Goal: Transaction & Acquisition: Purchase product/service

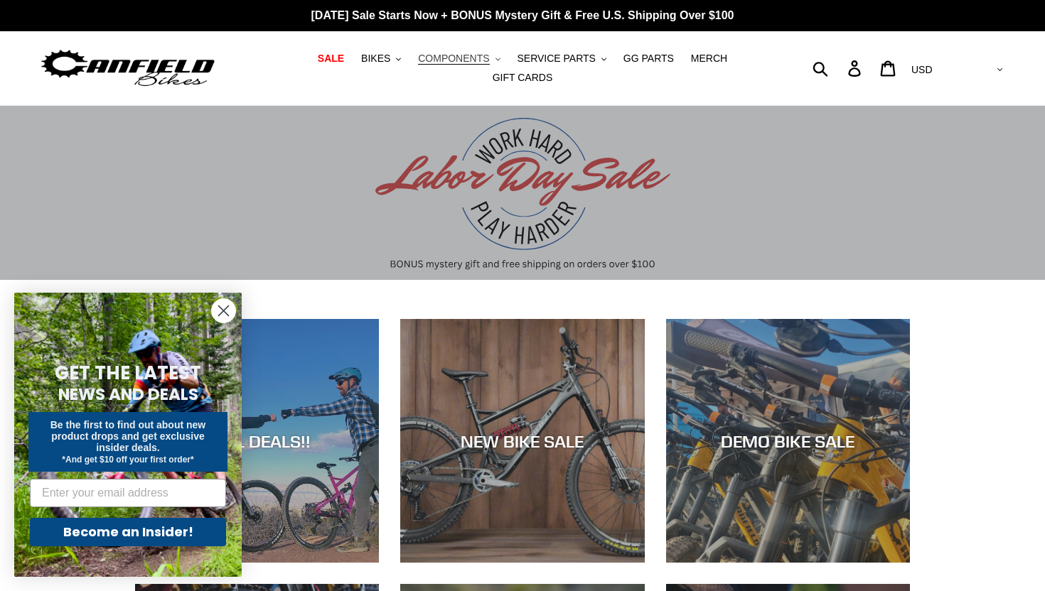
click at [489, 57] on span "COMPONENTS" at bounding box center [453, 59] width 71 height 12
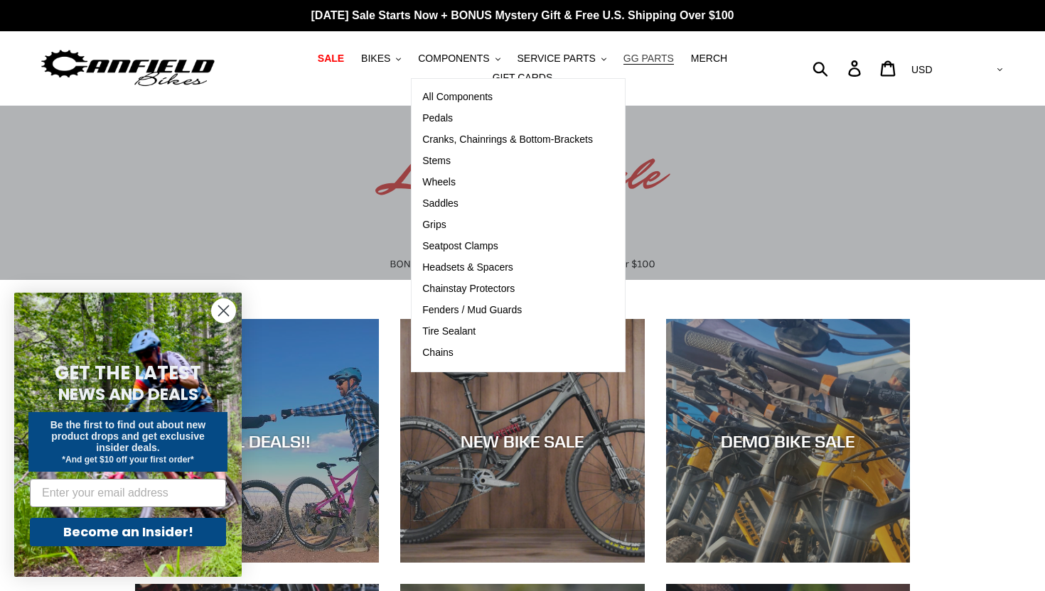
click at [638, 63] on span "GG PARTS" at bounding box center [648, 59] width 50 height 12
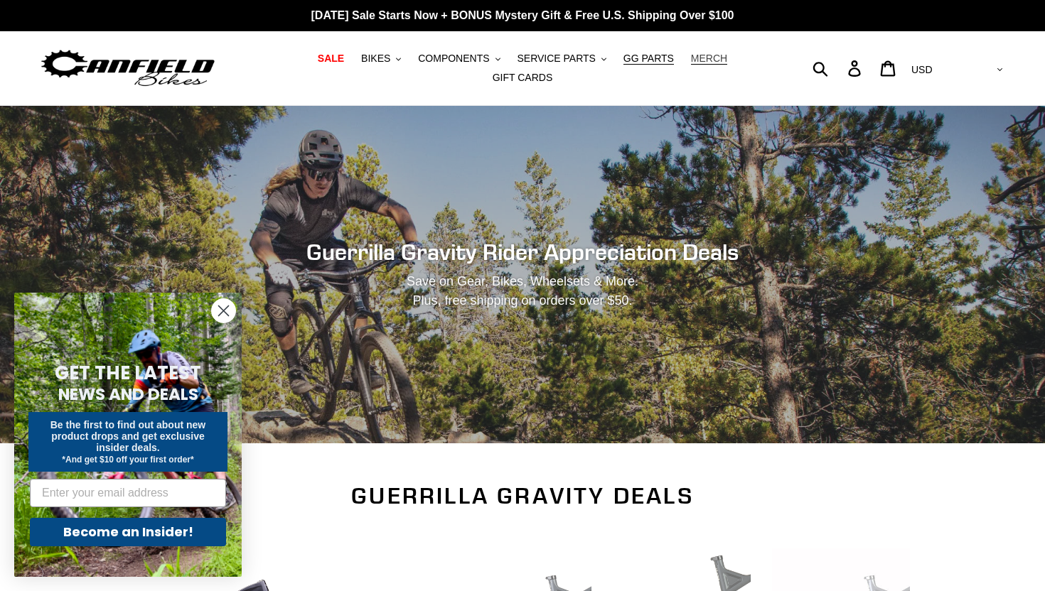
click at [709, 59] on span "MERCH" at bounding box center [709, 59] width 36 height 12
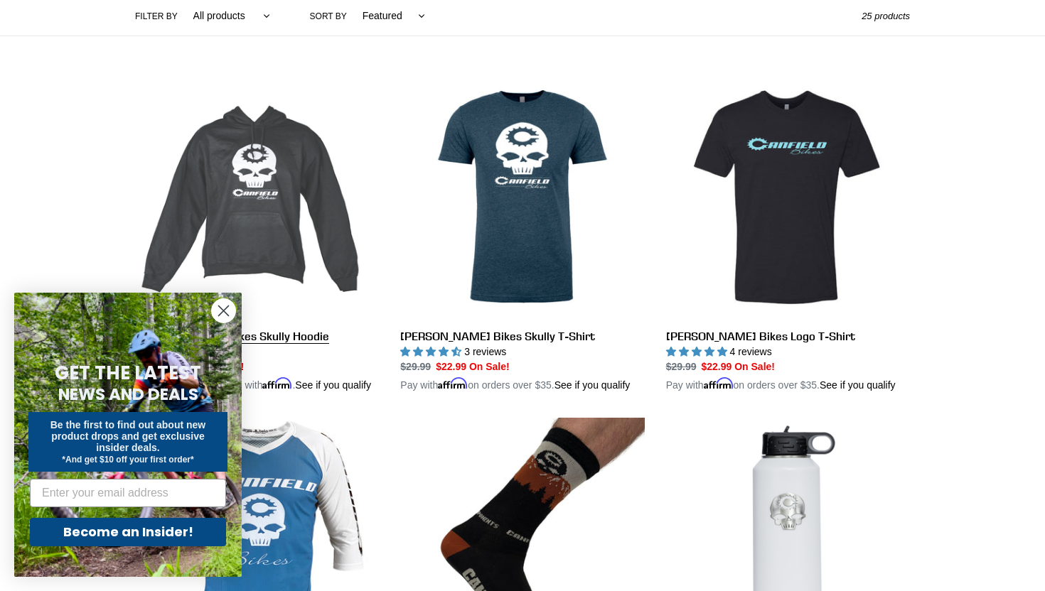
scroll to position [368, 0]
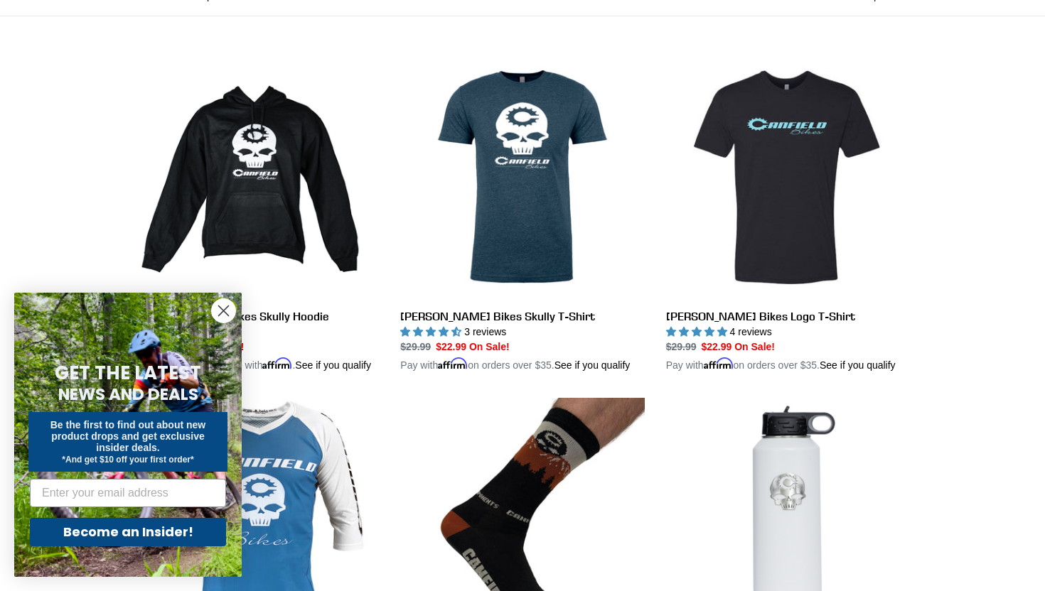
click at [220, 308] on icon "Close dialog" at bounding box center [224, 311] width 10 height 10
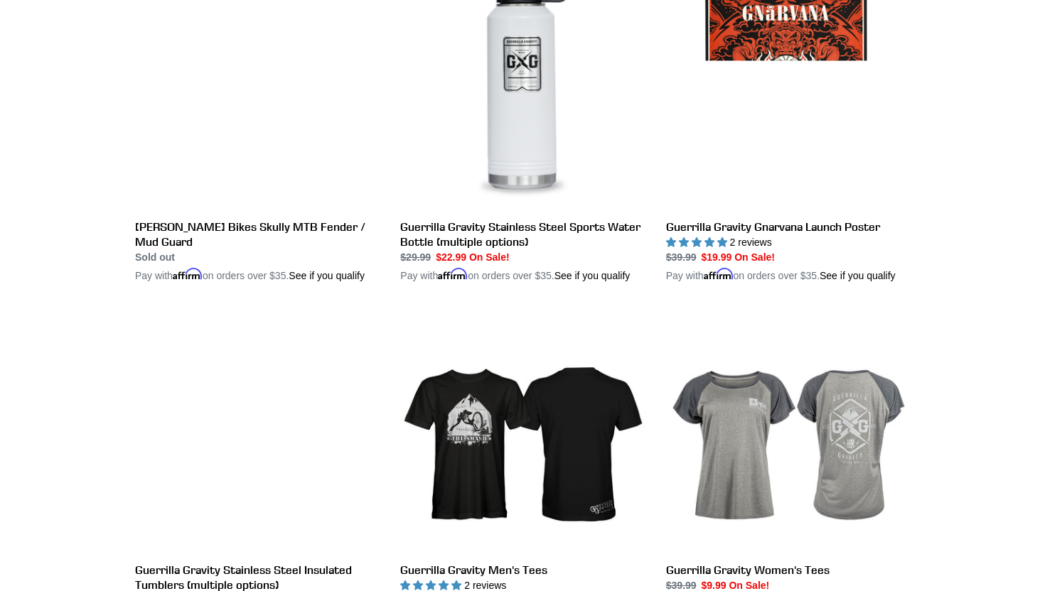
scroll to position [2250, 0]
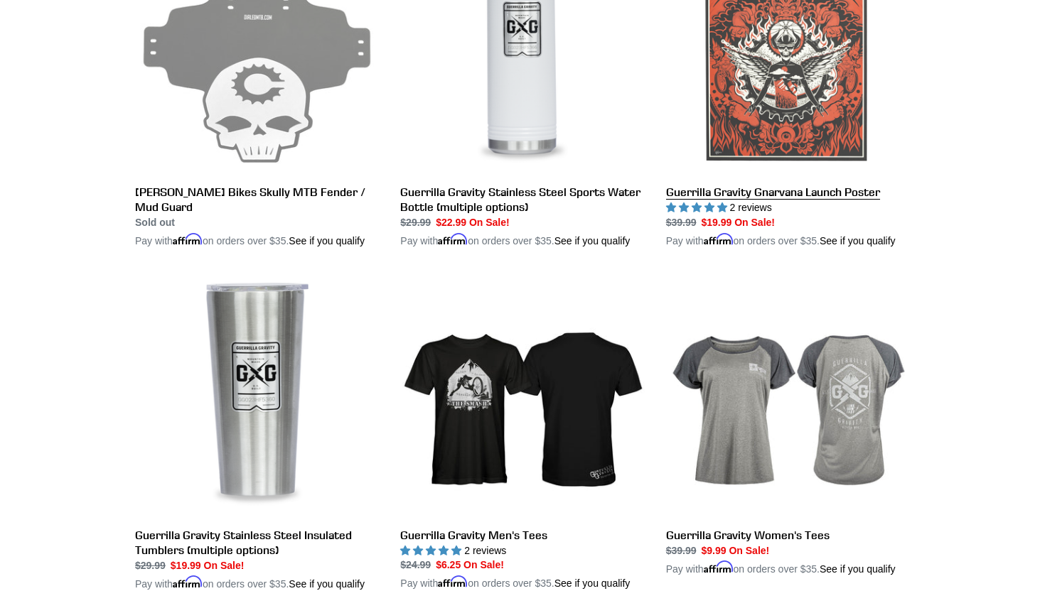
click at [791, 129] on link "Guerrilla Gravity Gnarvana Launch Poster" at bounding box center [788, 90] width 244 height 318
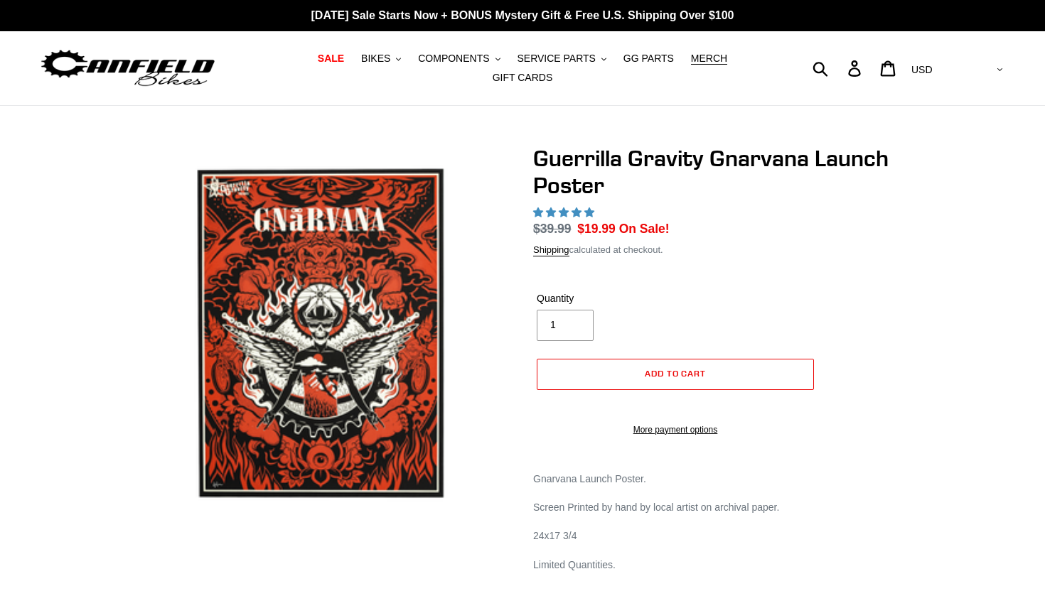
select select "highest-rating"
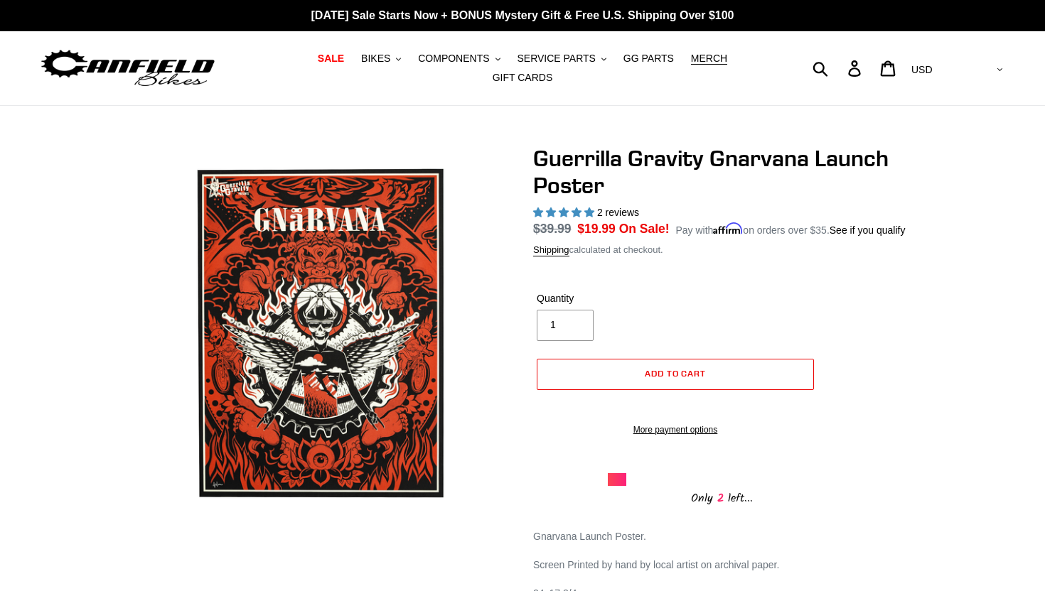
click at [922, 275] on div "Guerrilla Gravity Gnarvana Launch Poster 2 reviews Regular price $39.99 Sale pr…" at bounding box center [522, 402] width 853 height 514
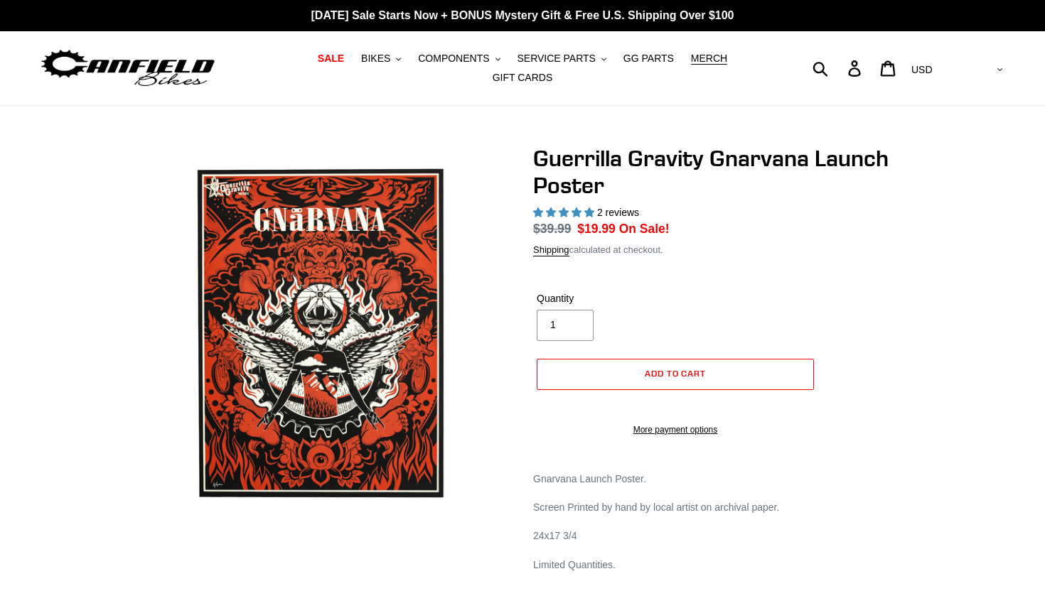
select select "highest-rating"
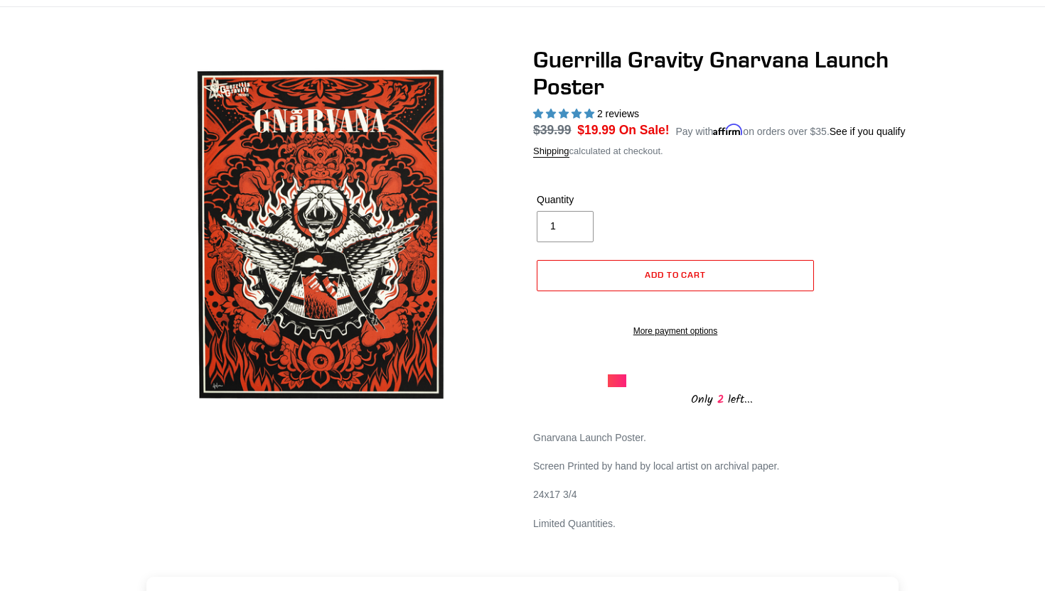
scroll to position [31, 0]
